Goal: Task Accomplishment & Management: Manage account settings

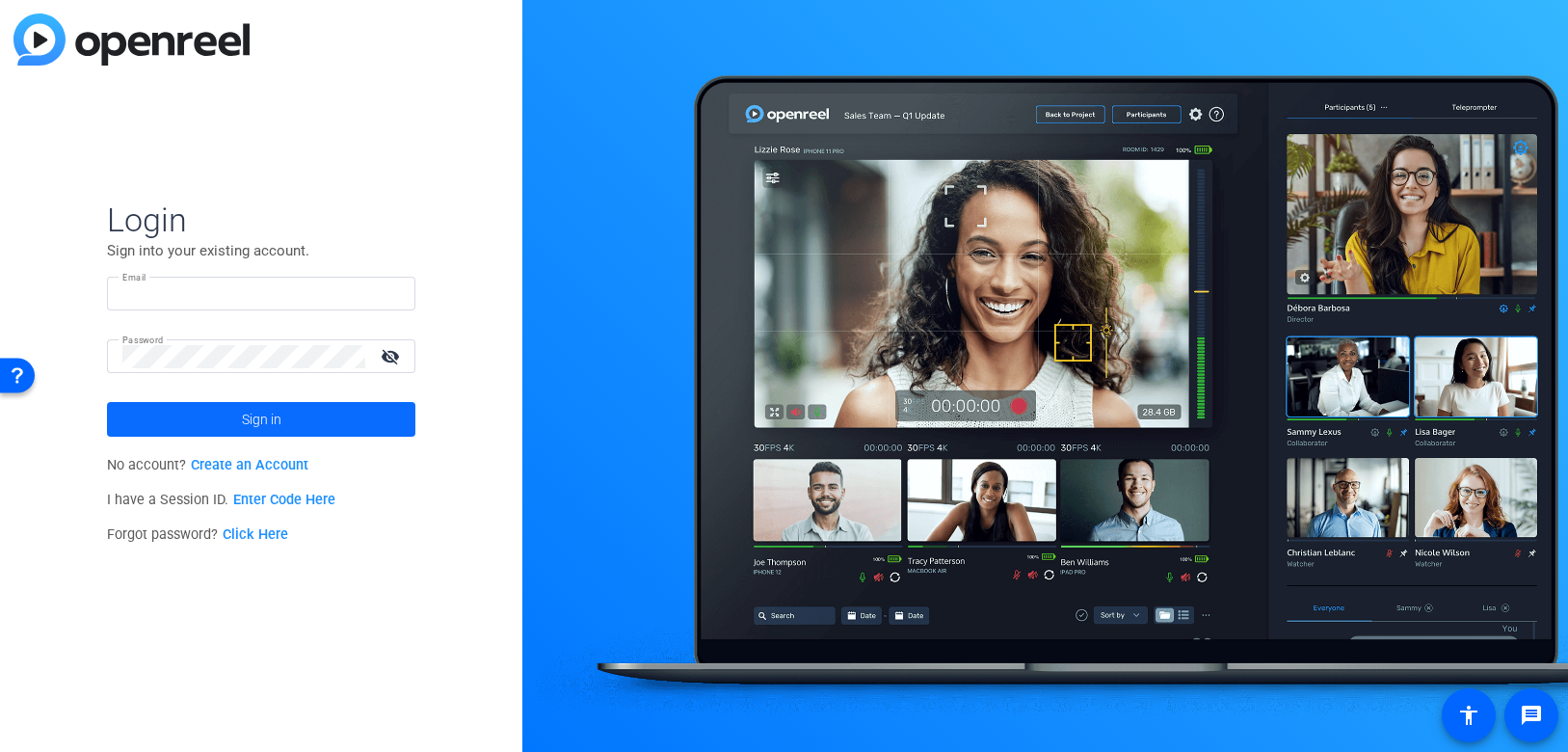
type input "[PERSON_NAME][EMAIL_ADDRESS][DOMAIN_NAME]"
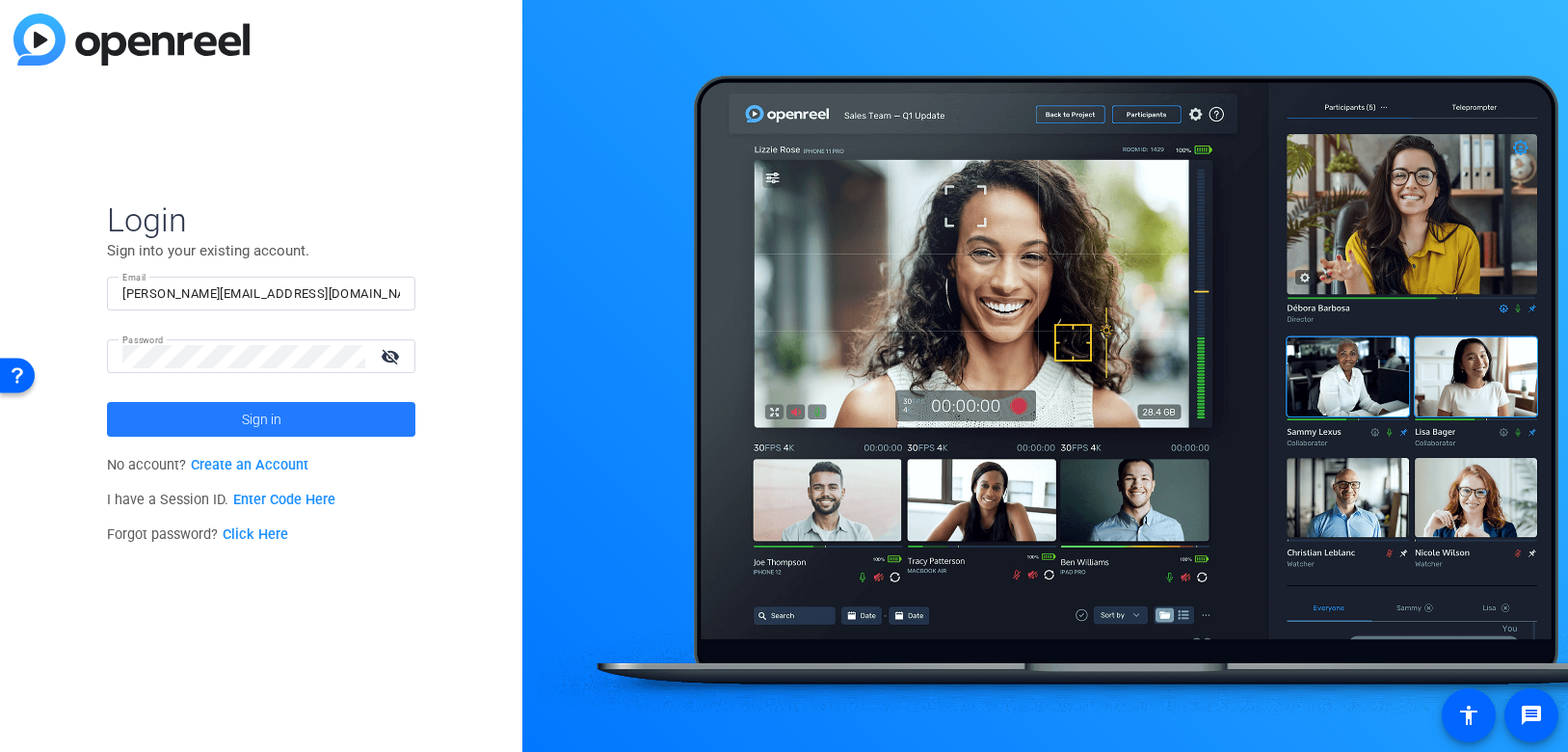
click at [261, 426] on span "Sign in" at bounding box center [261, 419] width 40 height 48
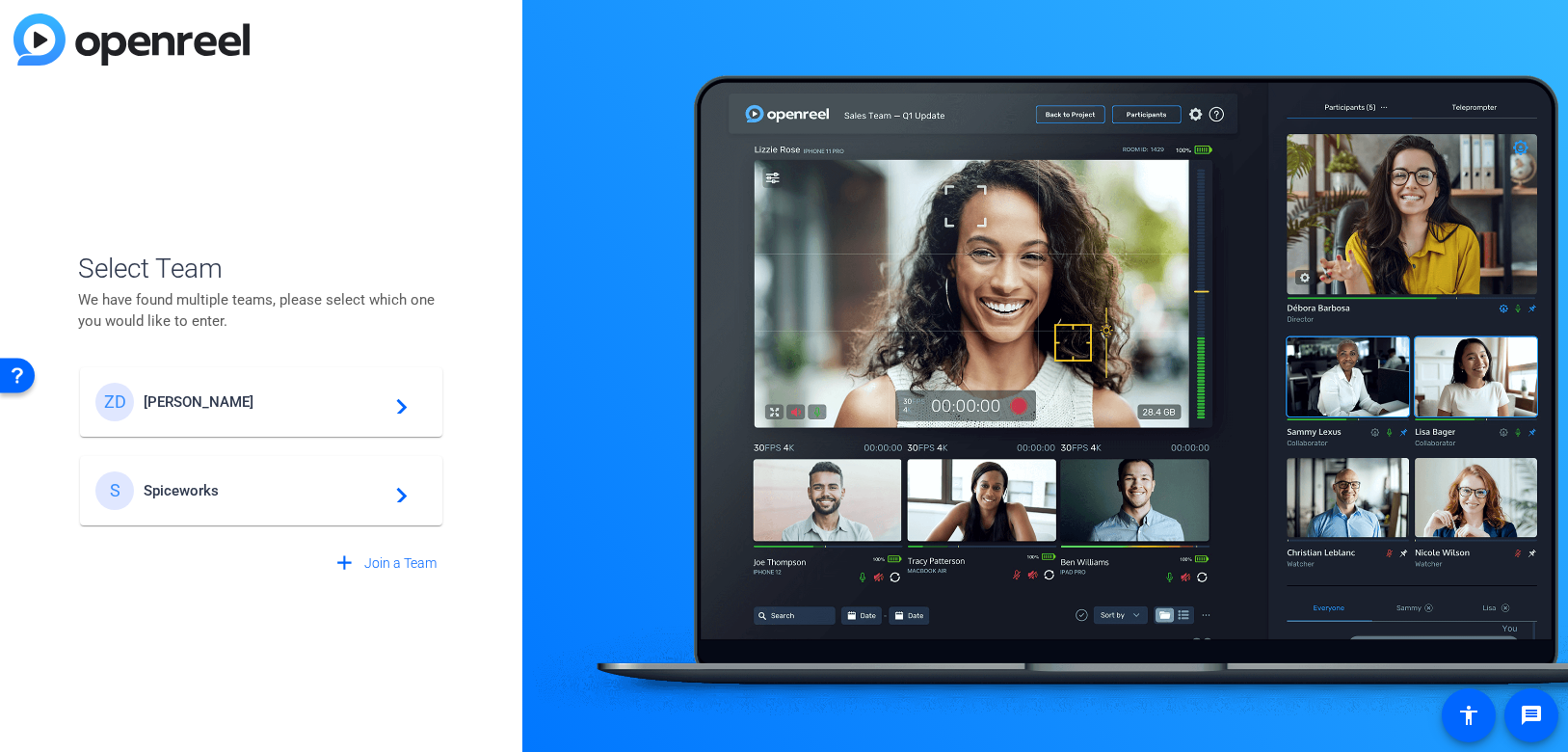
click at [246, 415] on div "[PERSON_NAME] [PERSON_NAME] navigate_next" at bounding box center [261, 402] width 331 height 39
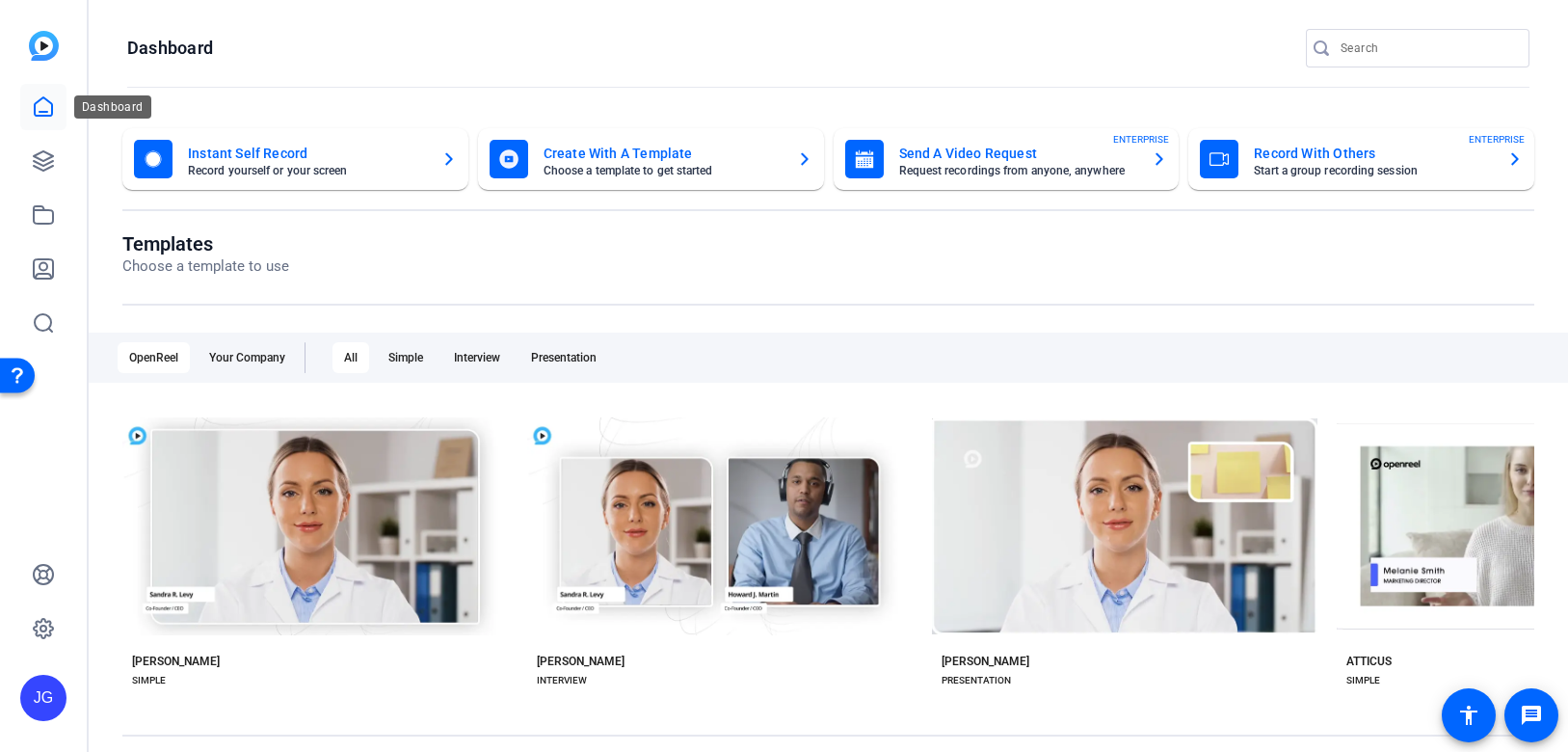
click at [41, 119] on link at bounding box center [43, 106] width 46 height 46
click at [40, 220] on icon at bounding box center [44, 215] width 23 height 23
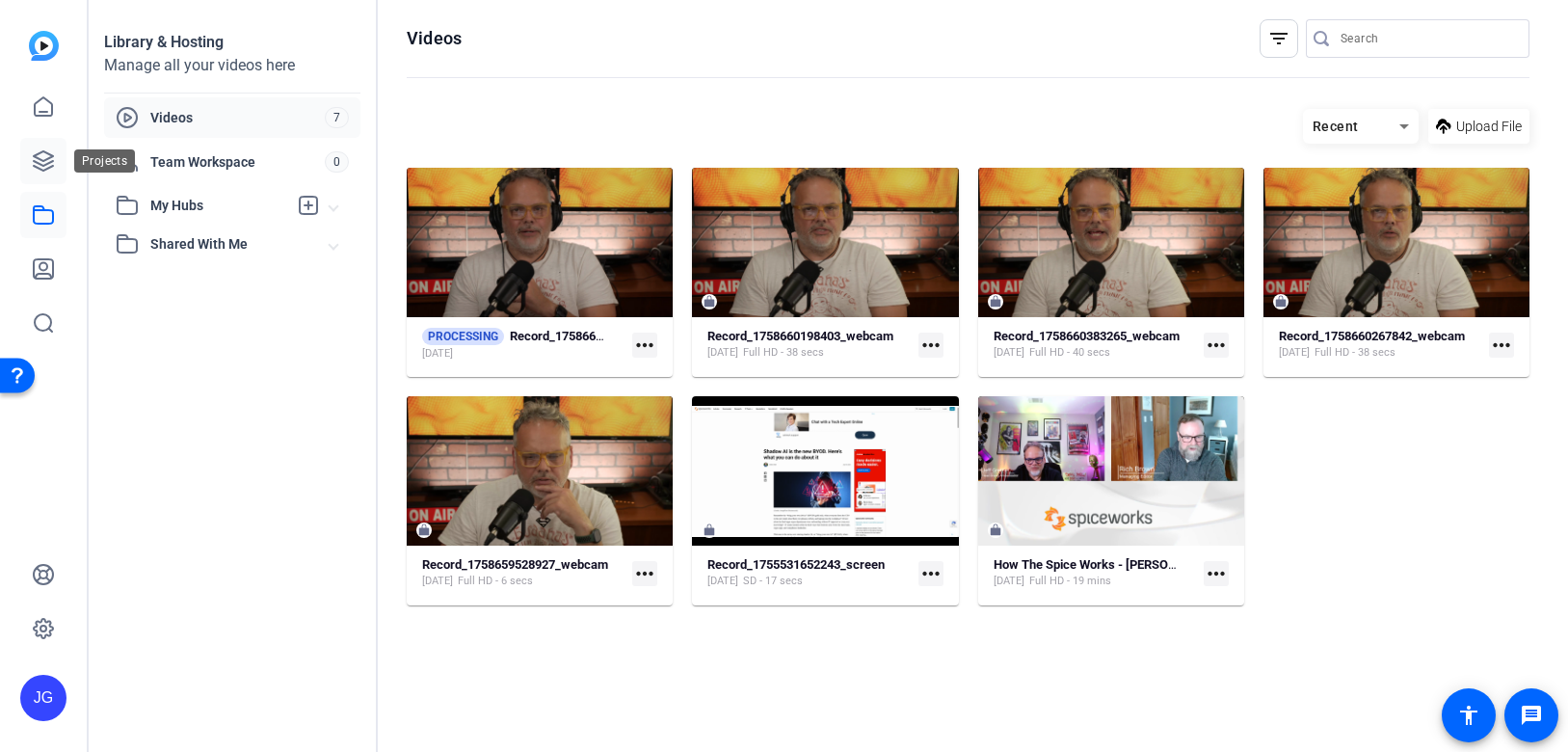
click at [54, 164] on icon at bounding box center [44, 161] width 23 height 23
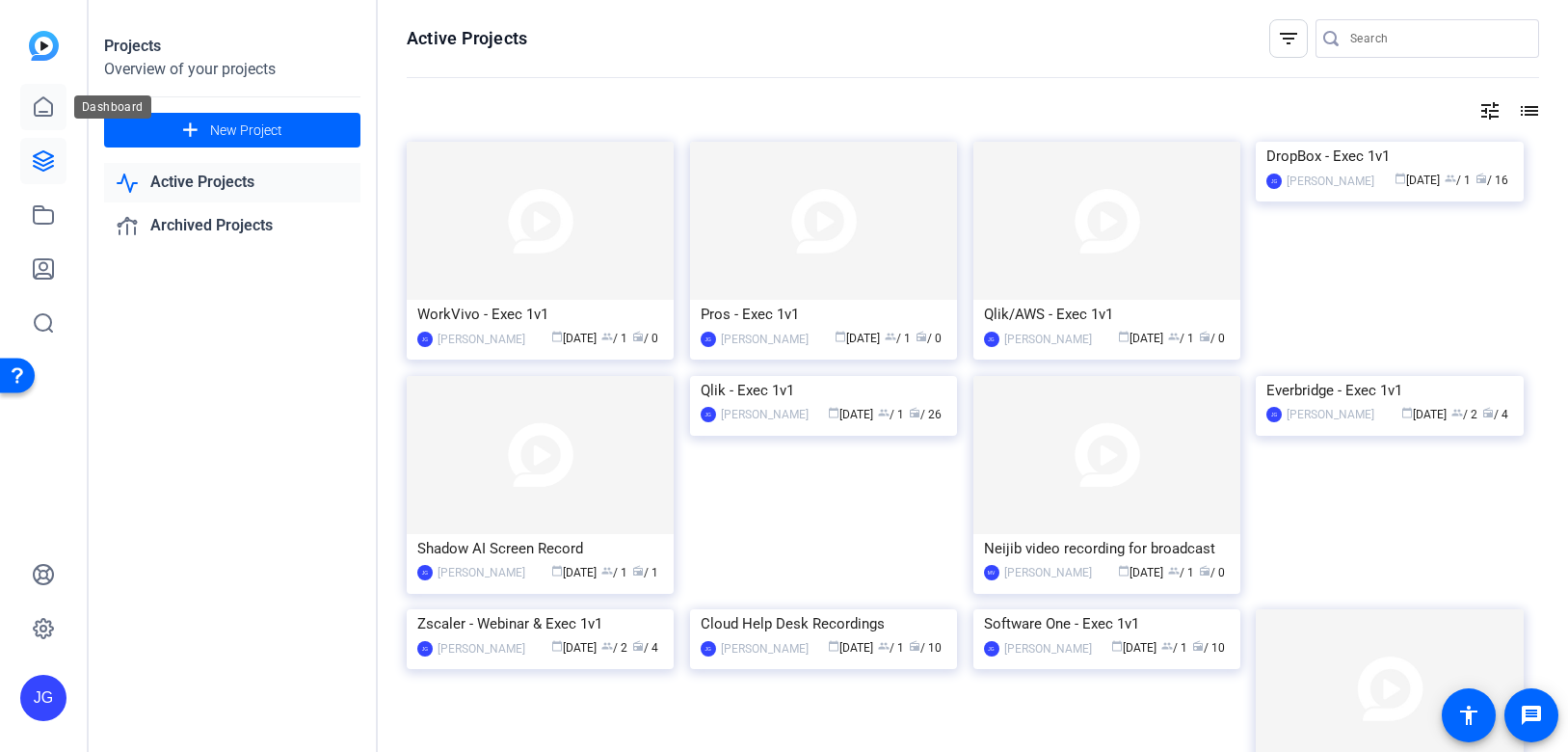
click at [42, 112] on icon at bounding box center [44, 106] width 18 height 19
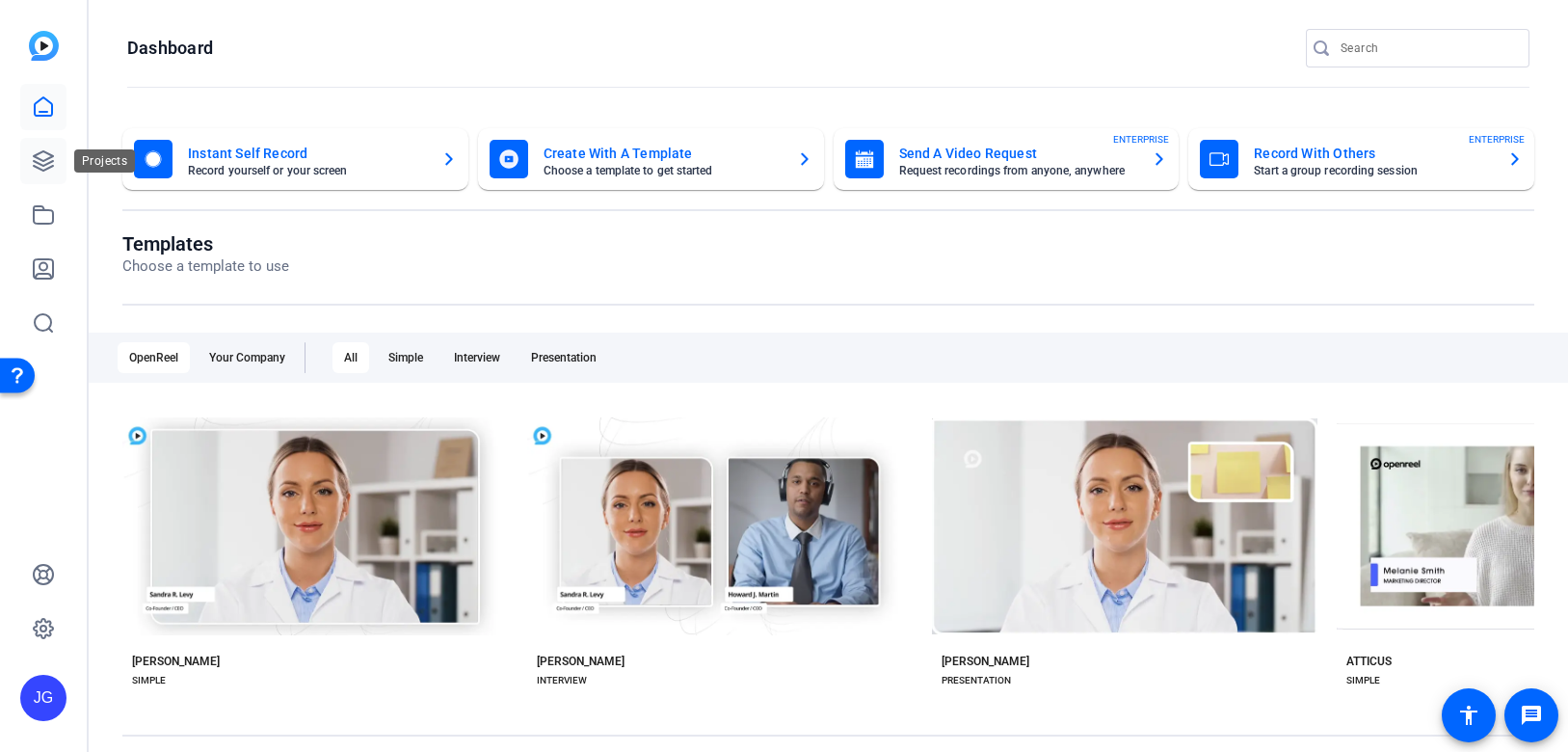
click at [45, 157] on icon at bounding box center [44, 161] width 23 height 23
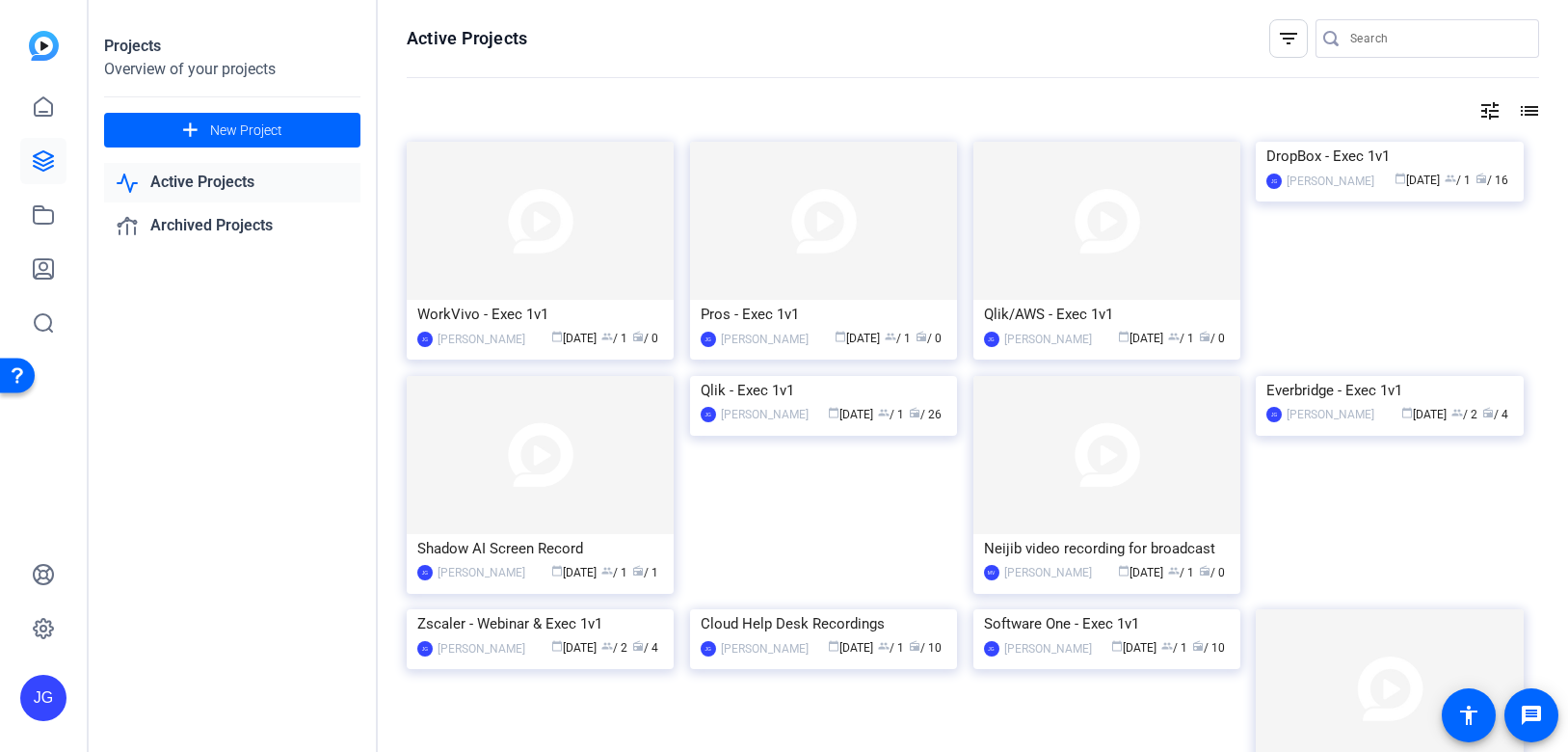
click at [229, 177] on link "Active Projects" at bounding box center [232, 182] width 256 height 40
click at [1370, 170] on div "DropBox - Exec 1v1" at bounding box center [1390, 156] width 246 height 29
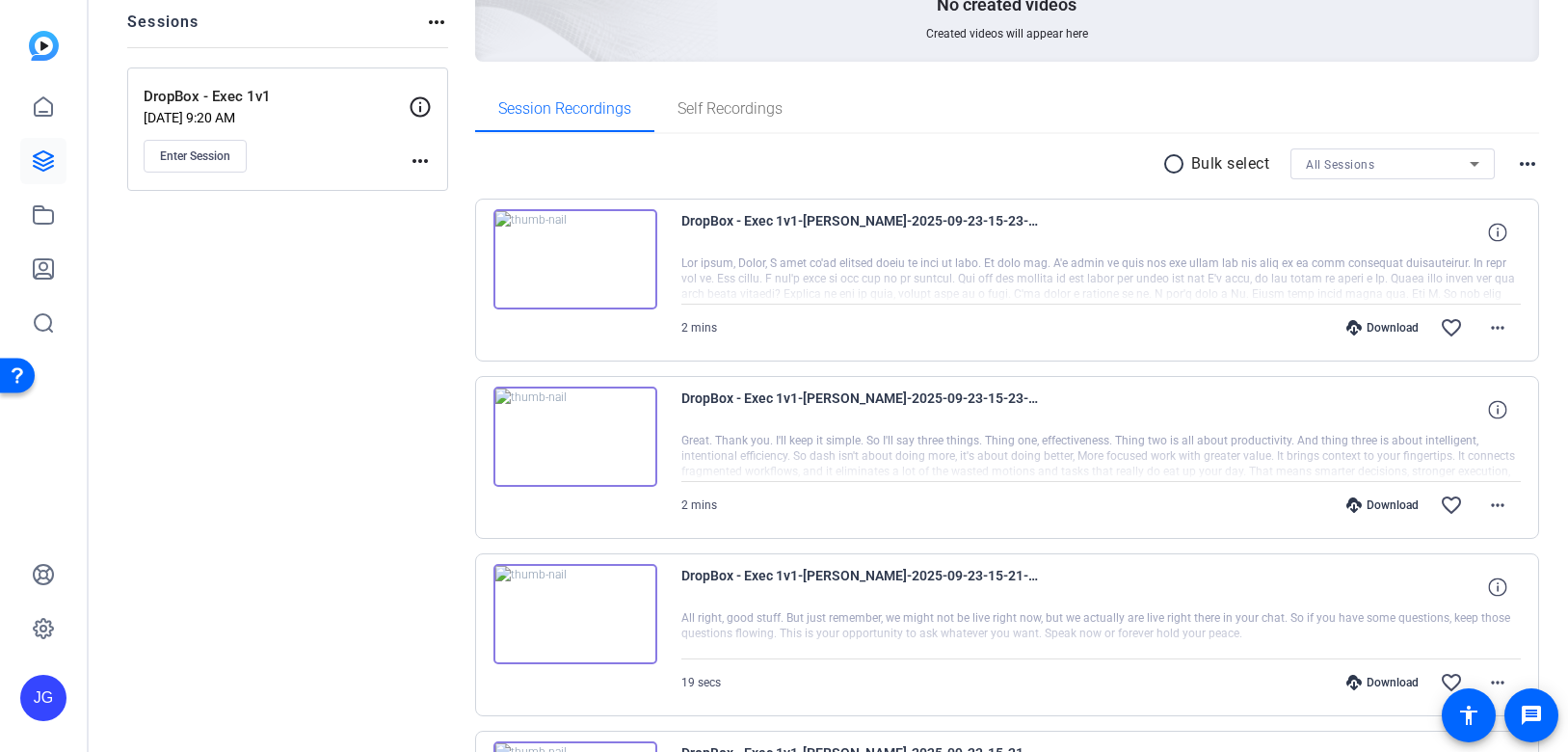
scroll to position [257, 0]
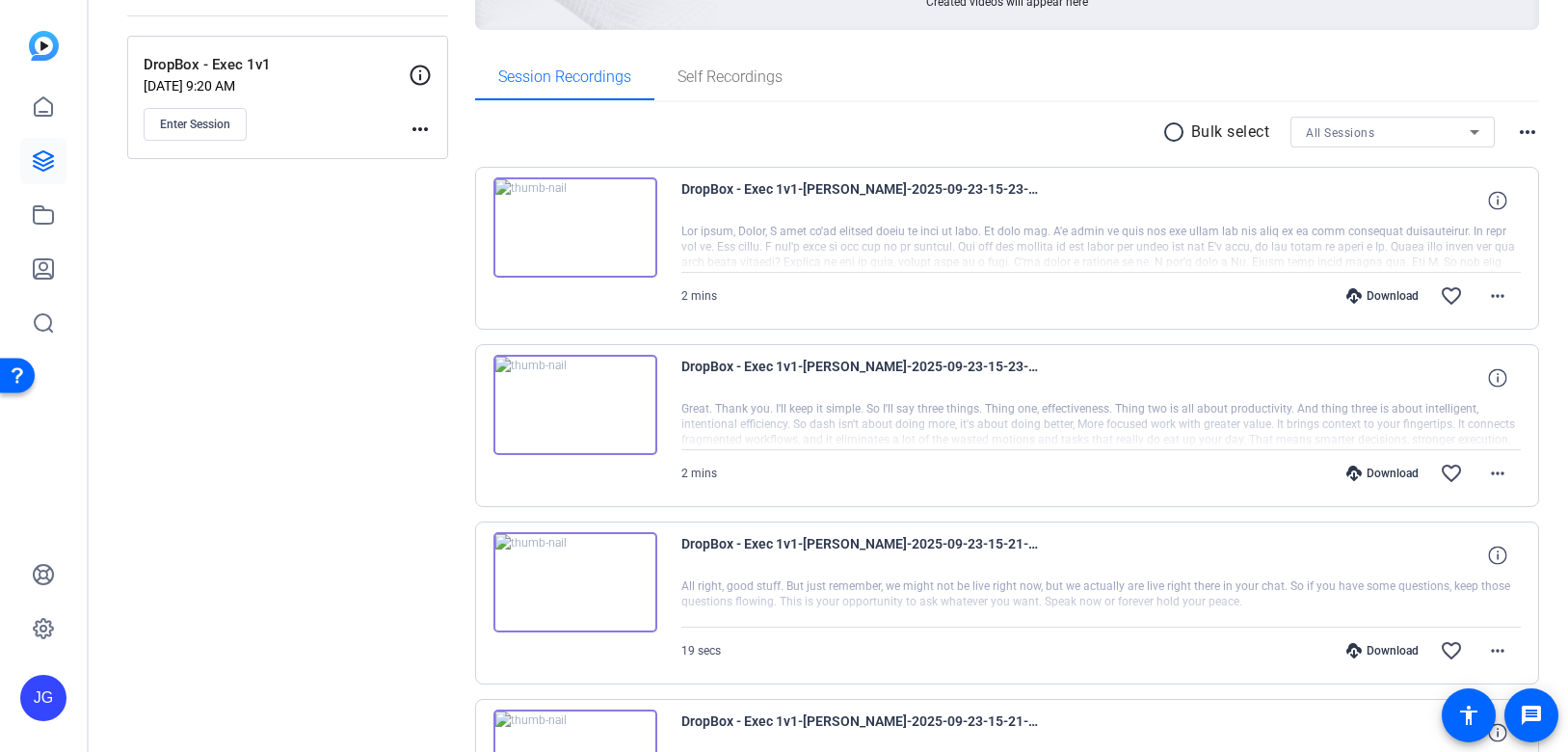
click at [581, 414] on img at bounding box center [575, 404] width 164 height 100
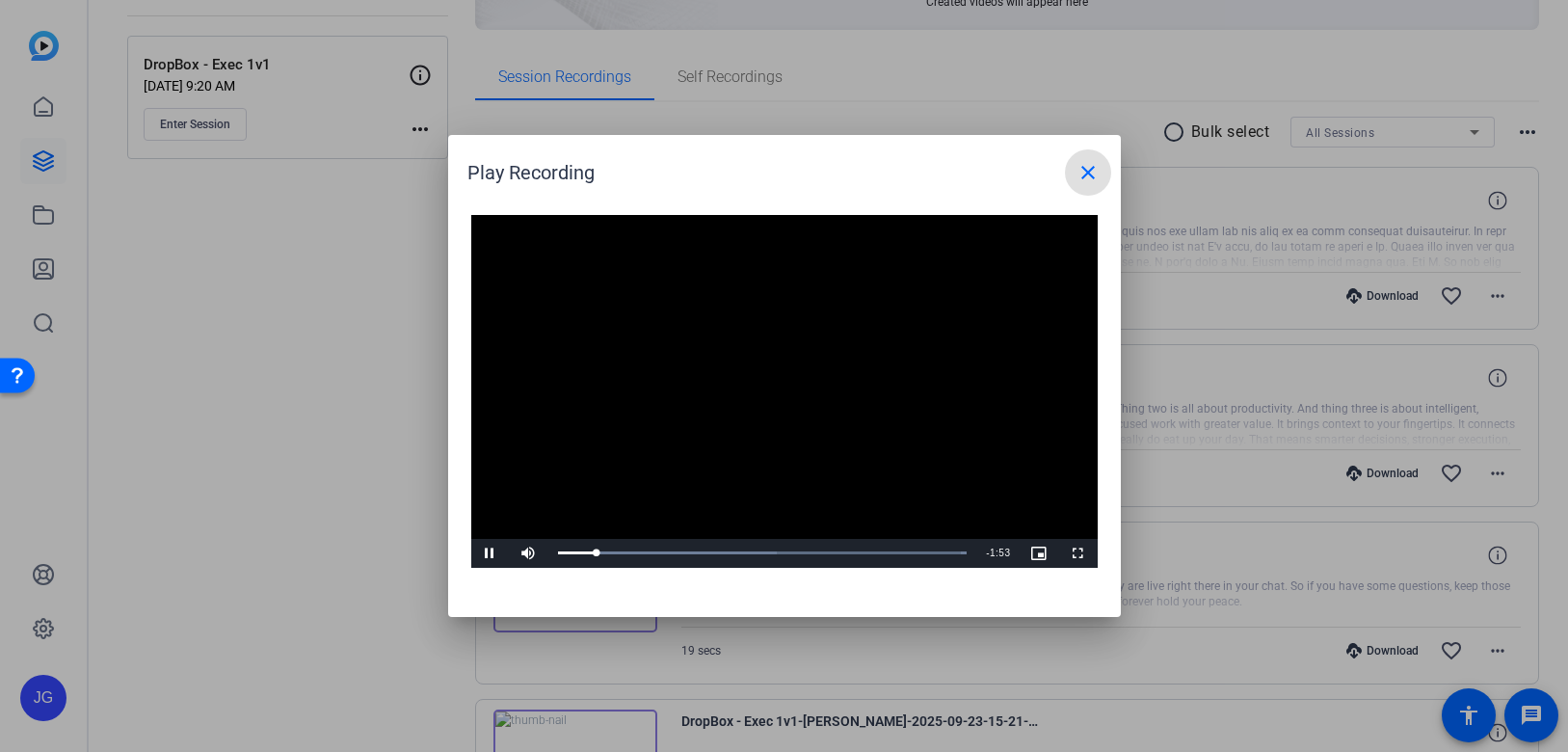
click at [1086, 177] on mat-icon "close" at bounding box center [1089, 172] width 23 height 23
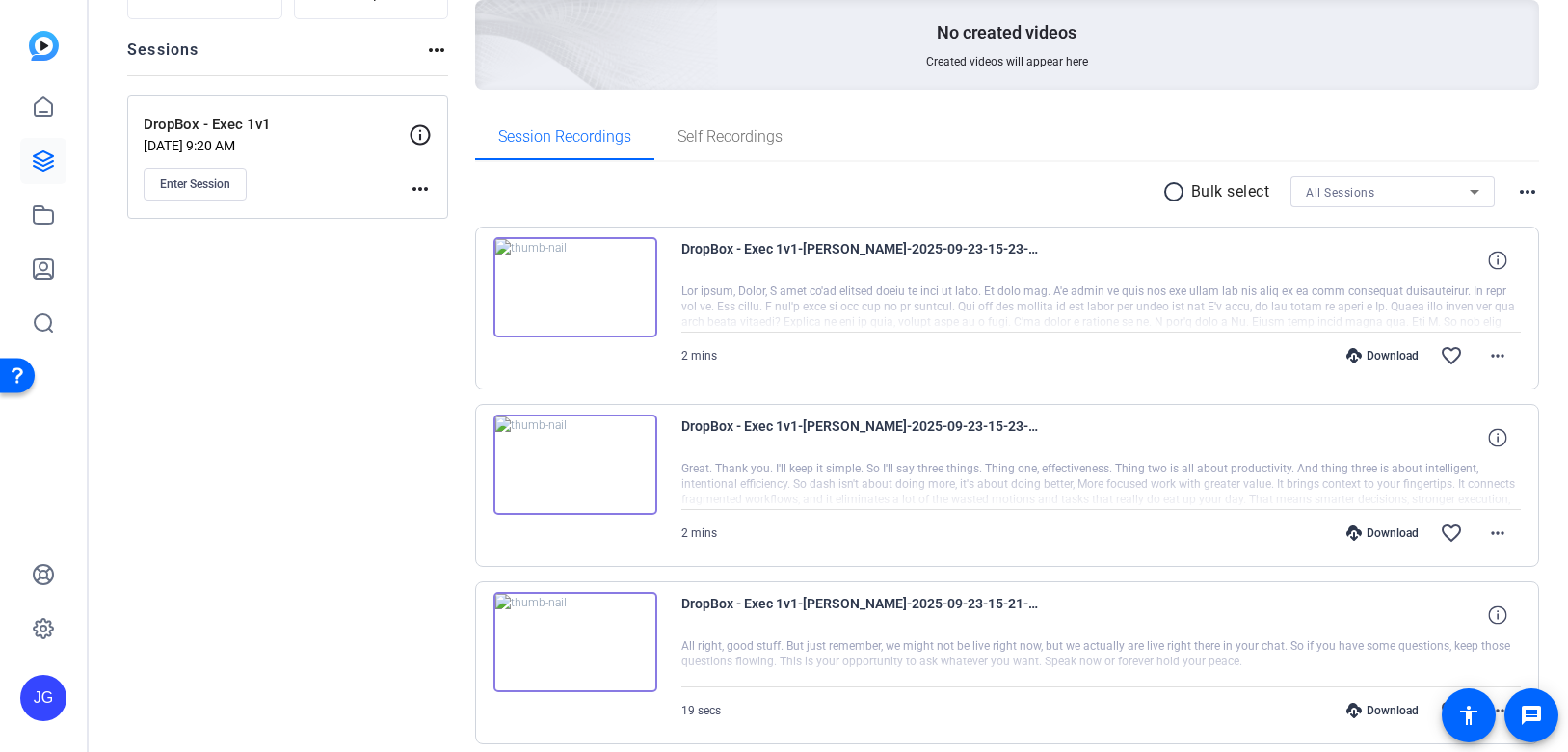
scroll to position [225, 0]
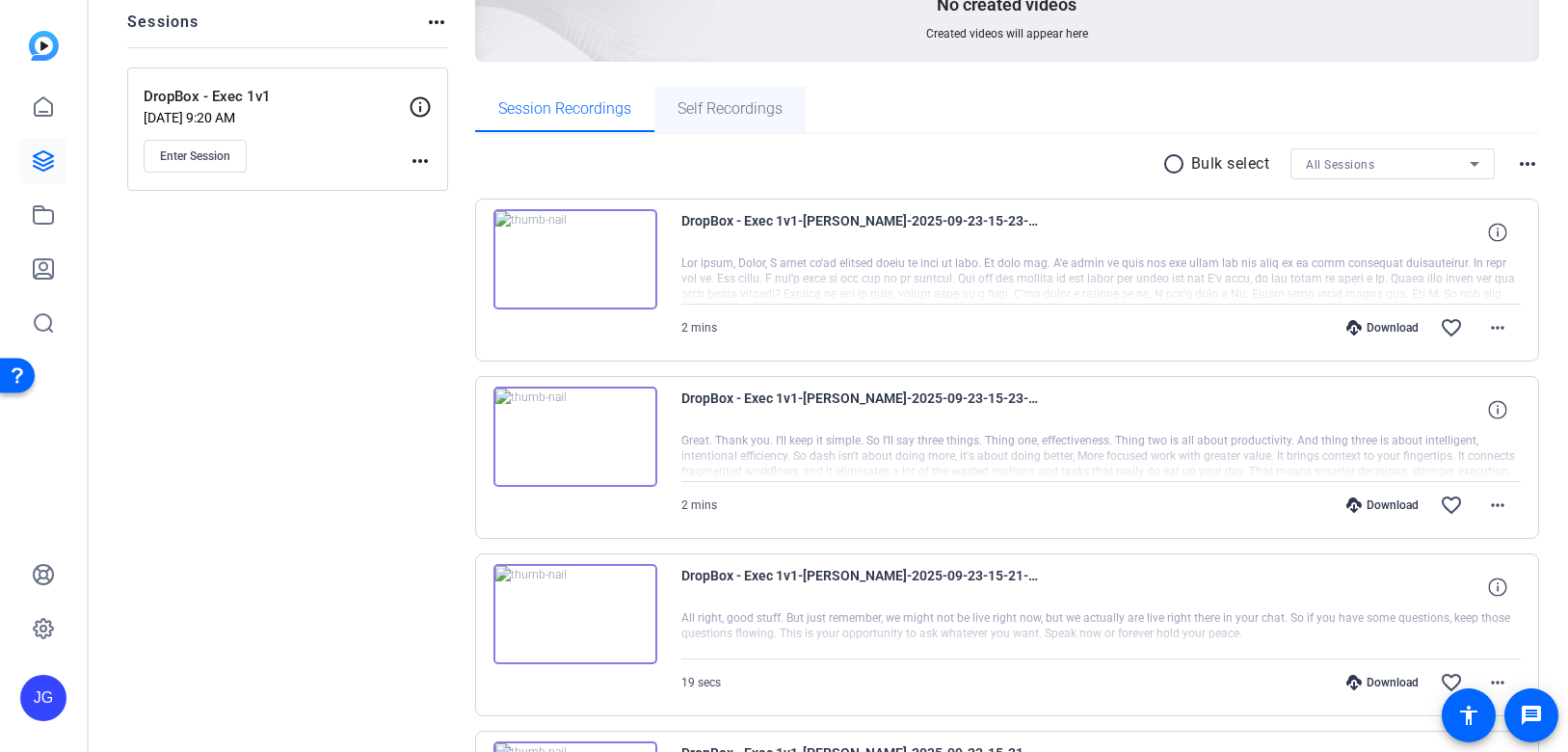
click at [734, 118] on span "Self Recordings" at bounding box center [730, 108] width 105 height 46
